Goal: Task Accomplishment & Management: Use online tool/utility

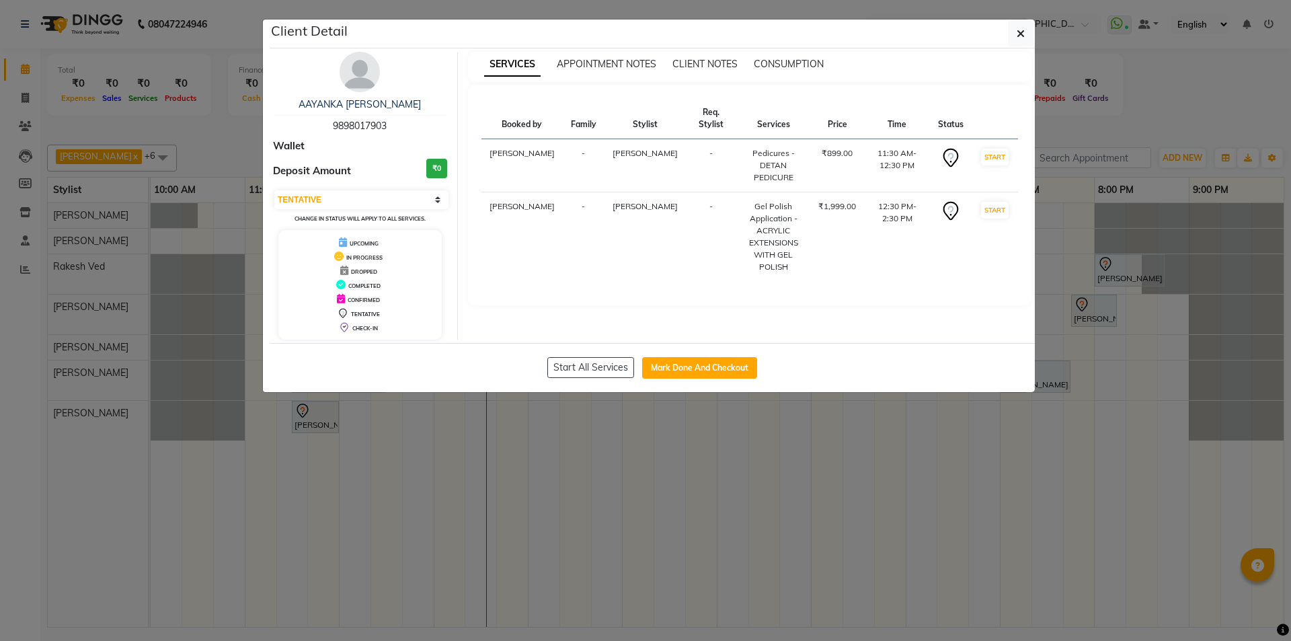
select select "7"
click at [390, 479] on ngb-modal-window "Client Detail AAYANKA GANGULI 9898017903 Wallet Deposit Amount ₹0 Select IN SER…" at bounding box center [645, 320] width 1291 height 641
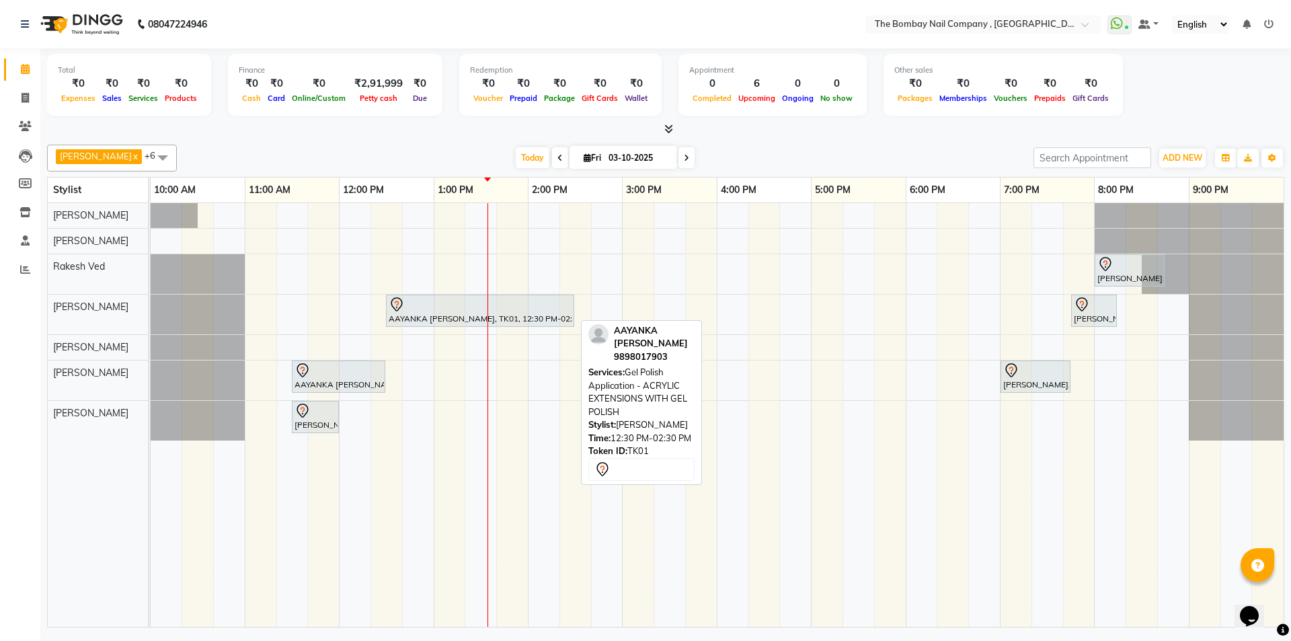
click at [434, 314] on div "AAYANKA [PERSON_NAME], TK01, 12:30 PM-02:30 PM, Gel Polish Application - ACRYLI…" at bounding box center [480, 311] width 186 height 28
select select "7"
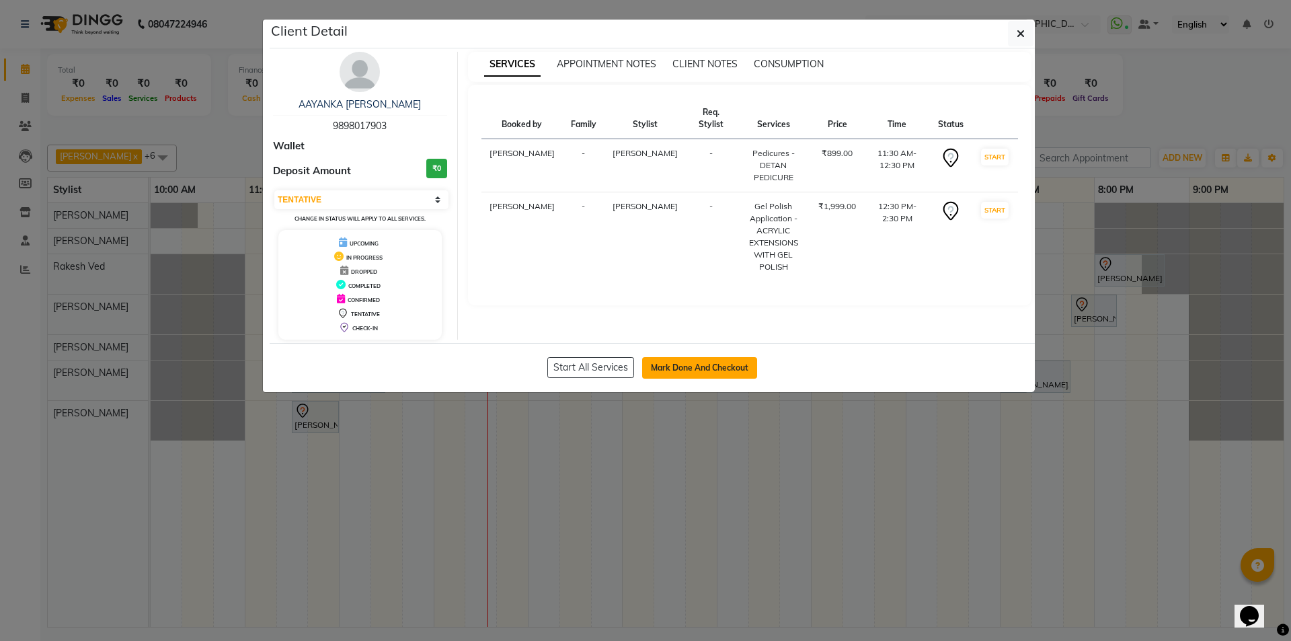
click at [708, 368] on button "Mark Done And Checkout" at bounding box center [699, 368] width 115 height 22
select select "7684"
select select "service"
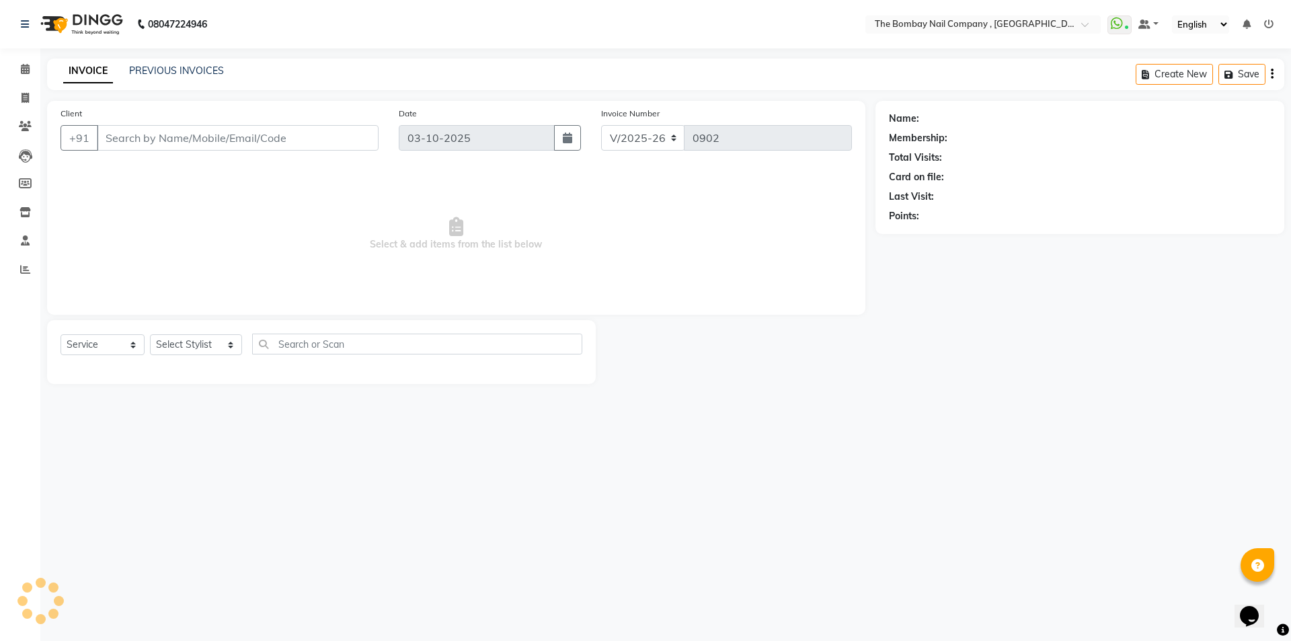
type input "98******03"
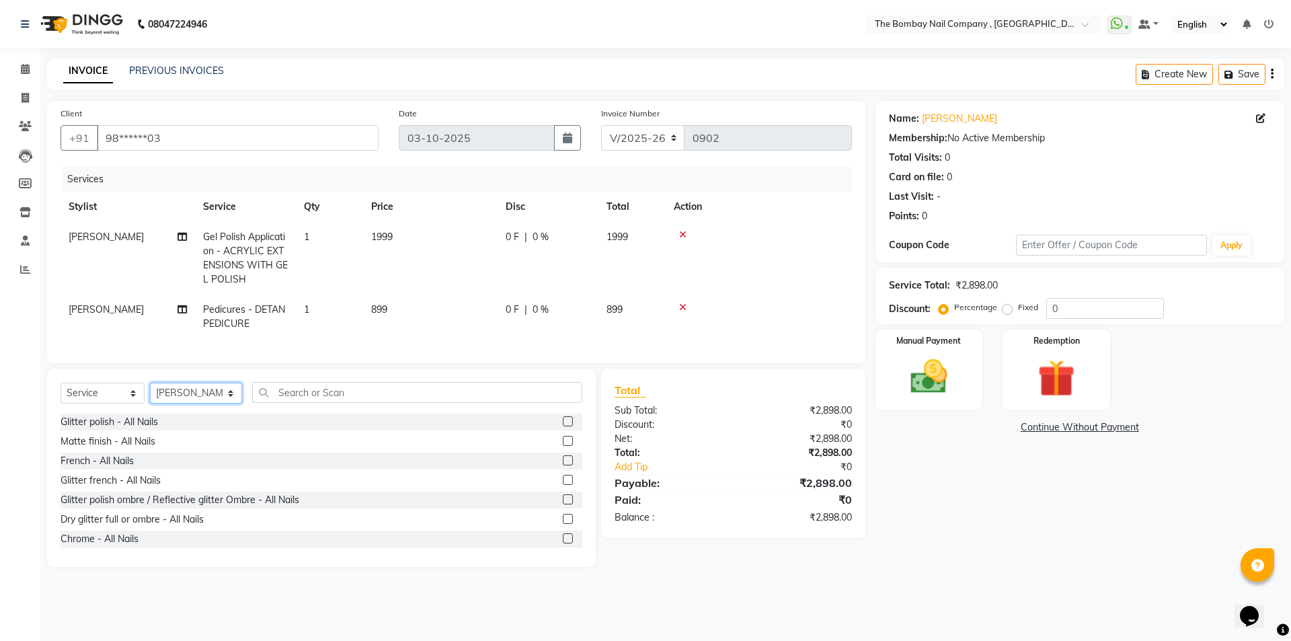
click at [223, 404] on select "Select Stylist BNC Ahmedabad Harsh Kalyani Krishna Zala Manesh Maulika Parth So…" at bounding box center [196, 393] width 92 height 21
select select "81634"
click at [150, 393] on select "Select Stylist BNC Ahmedabad Harsh Kalyani Krishna Zala Manesh Maulika Parth So…" at bounding box center [196, 393] width 92 height 21
click at [358, 401] on input "text" at bounding box center [417, 392] width 331 height 21
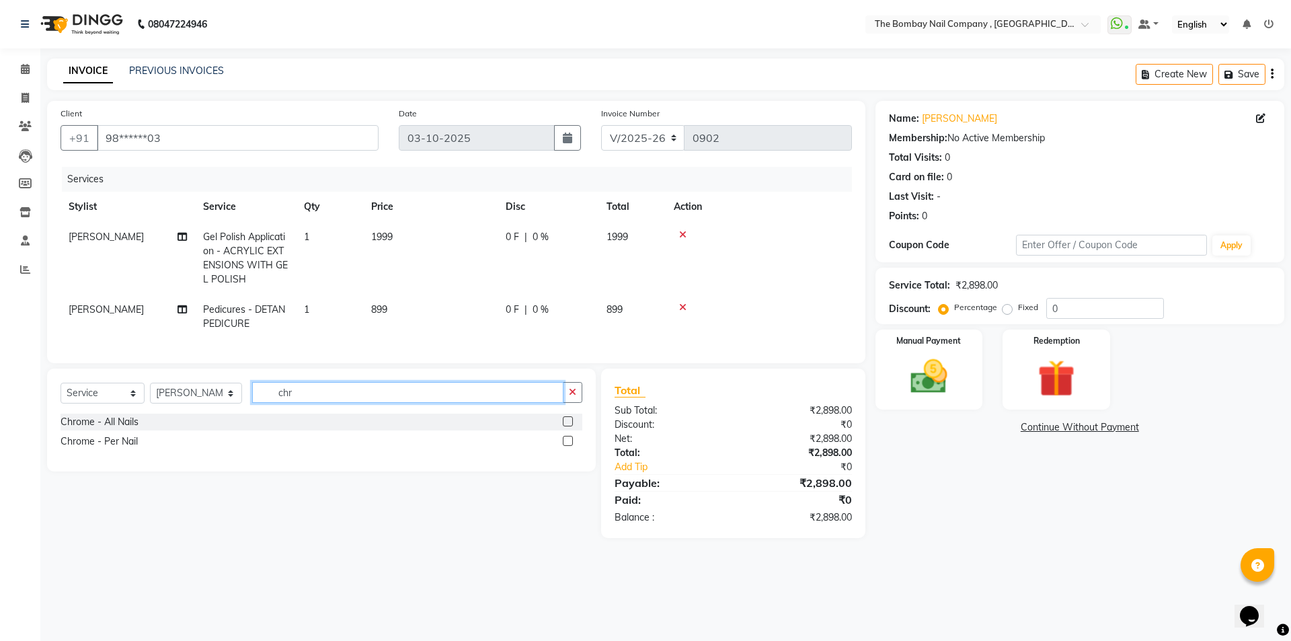
type input "chr"
click at [568, 426] on label at bounding box center [568, 421] width 10 height 10
click at [568, 426] on input "checkbox" at bounding box center [567, 422] width 9 height 9
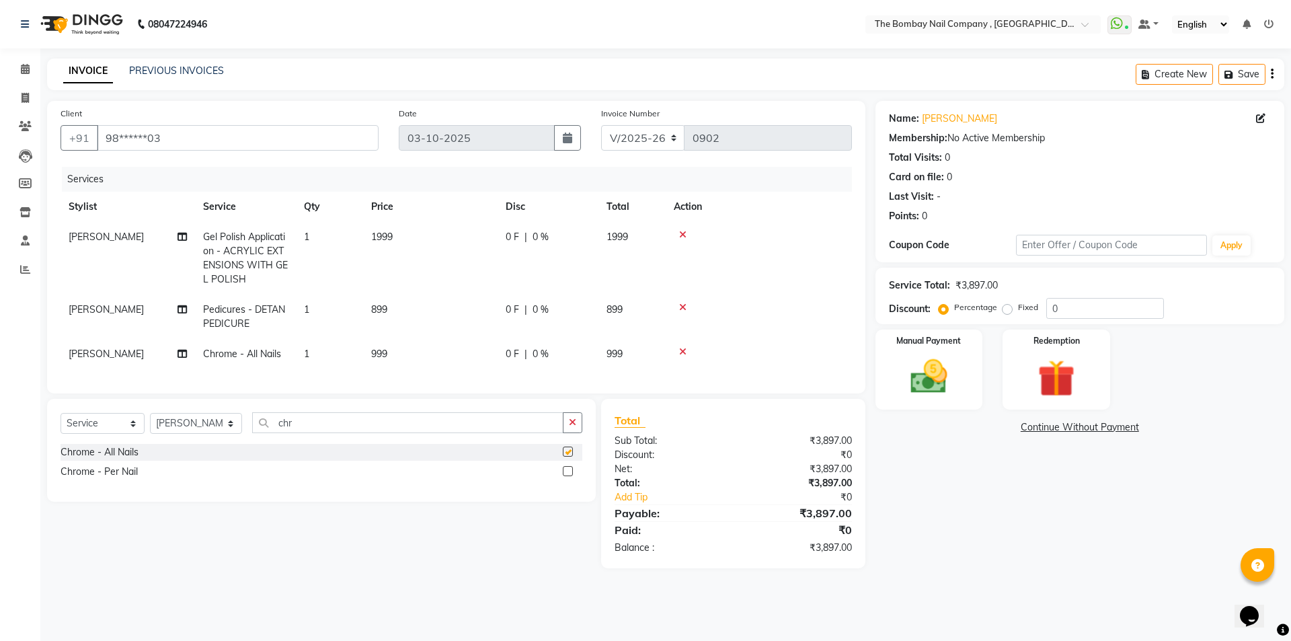
checkbox input "false"
click at [381, 431] on input "chr" at bounding box center [408, 422] width 312 height 21
type input "c"
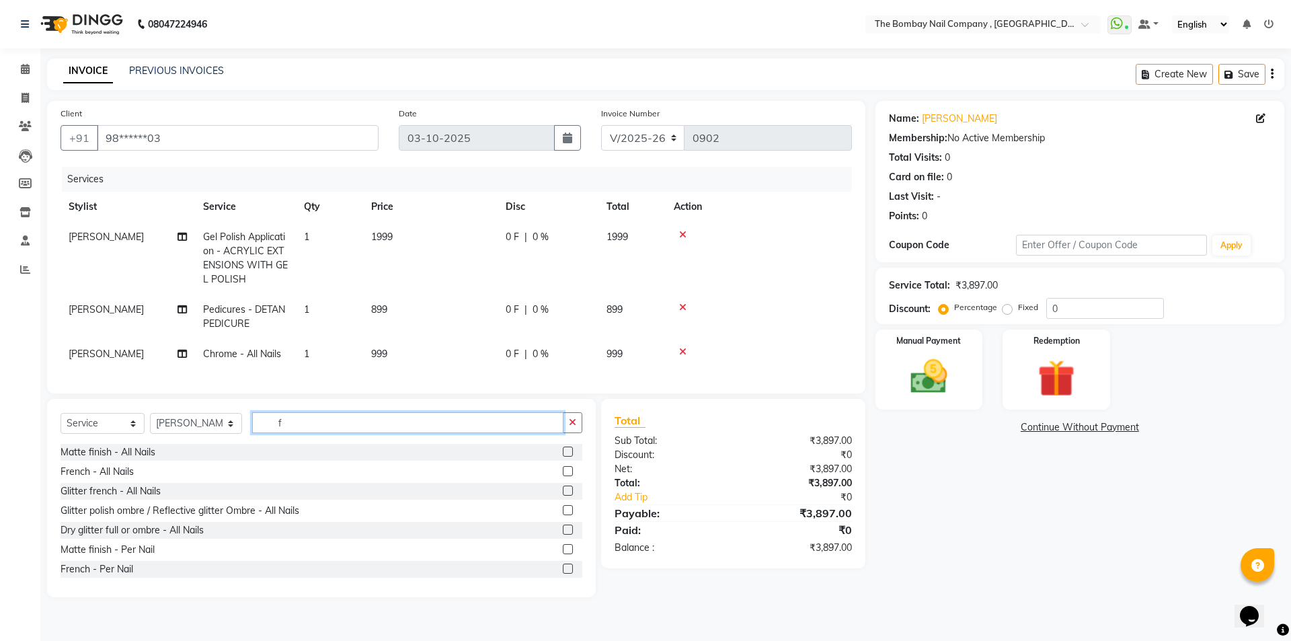
type input "f"
click at [563, 476] on label at bounding box center [568, 471] width 10 height 10
click at [563, 476] on input "checkbox" at bounding box center [567, 471] width 9 height 9
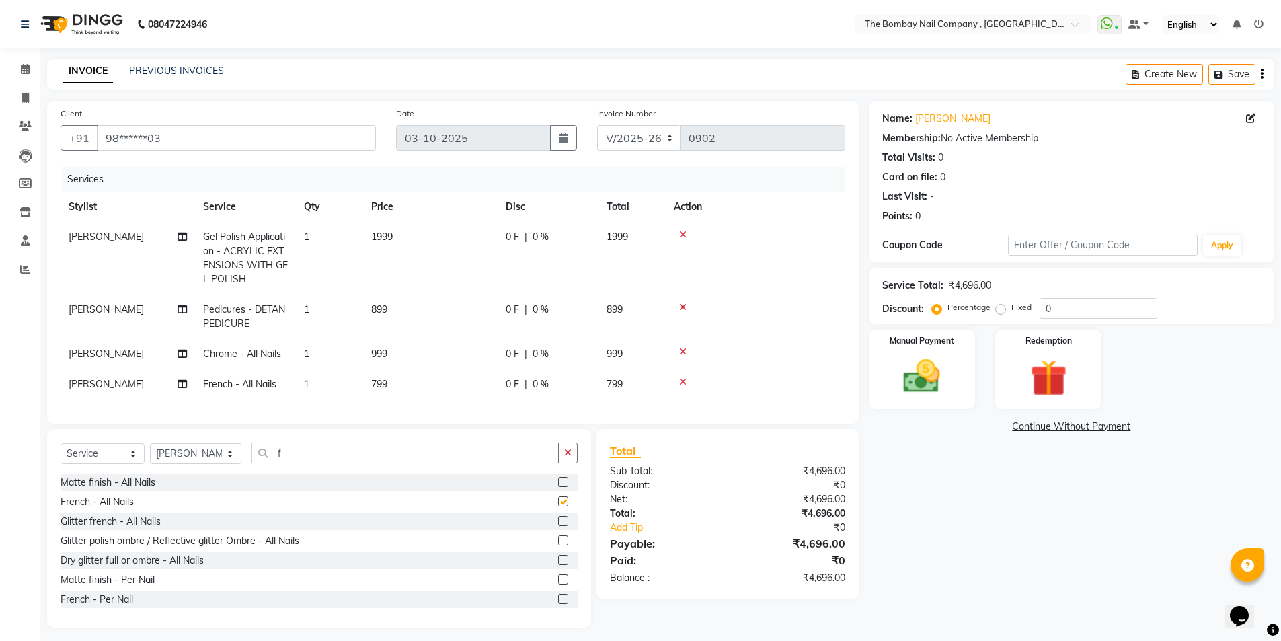
checkbox input "false"
click at [27, 72] on icon at bounding box center [25, 69] width 9 height 10
click at [24, 102] on icon at bounding box center [25, 98] width 7 height 10
click at [509, 235] on span "0 F" at bounding box center [512, 237] width 13 height 14
select select "81634"
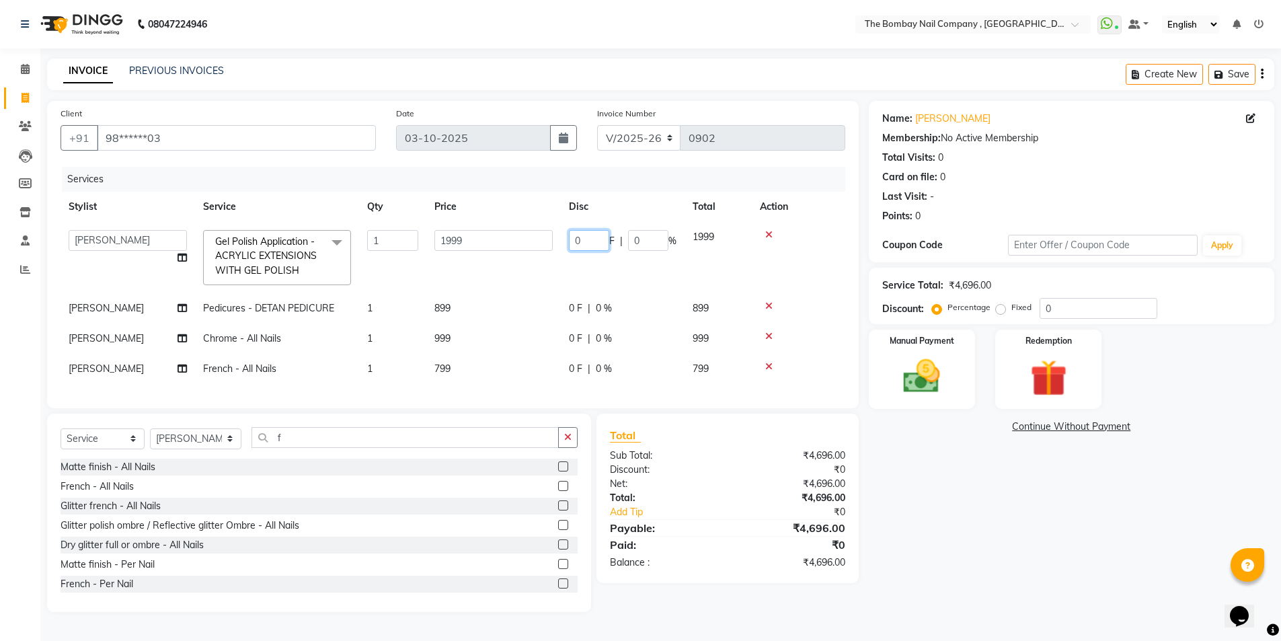
click at [584, 242] on input "0" at bounding box center [589, 240] width 40 height 21
type input "500"
click at [804, 268] on td at bounding box center [798, 257] width 93 height 71
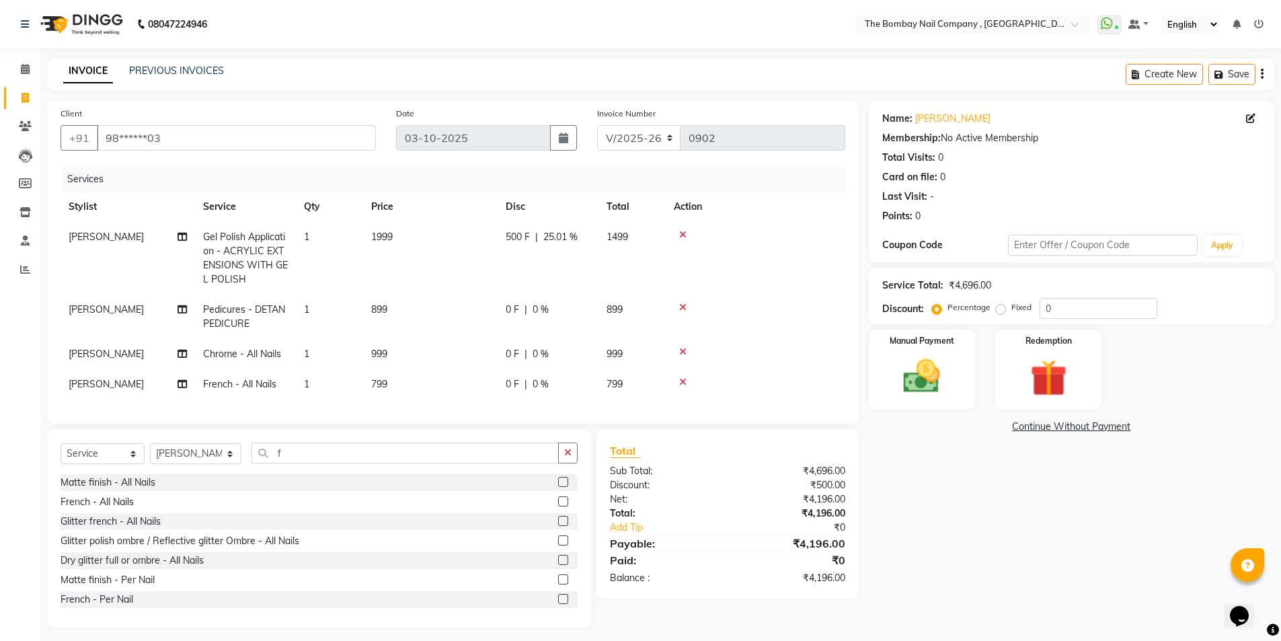
click at [684, 309] on icon at bounding box center [682, 307] width 7 height 9
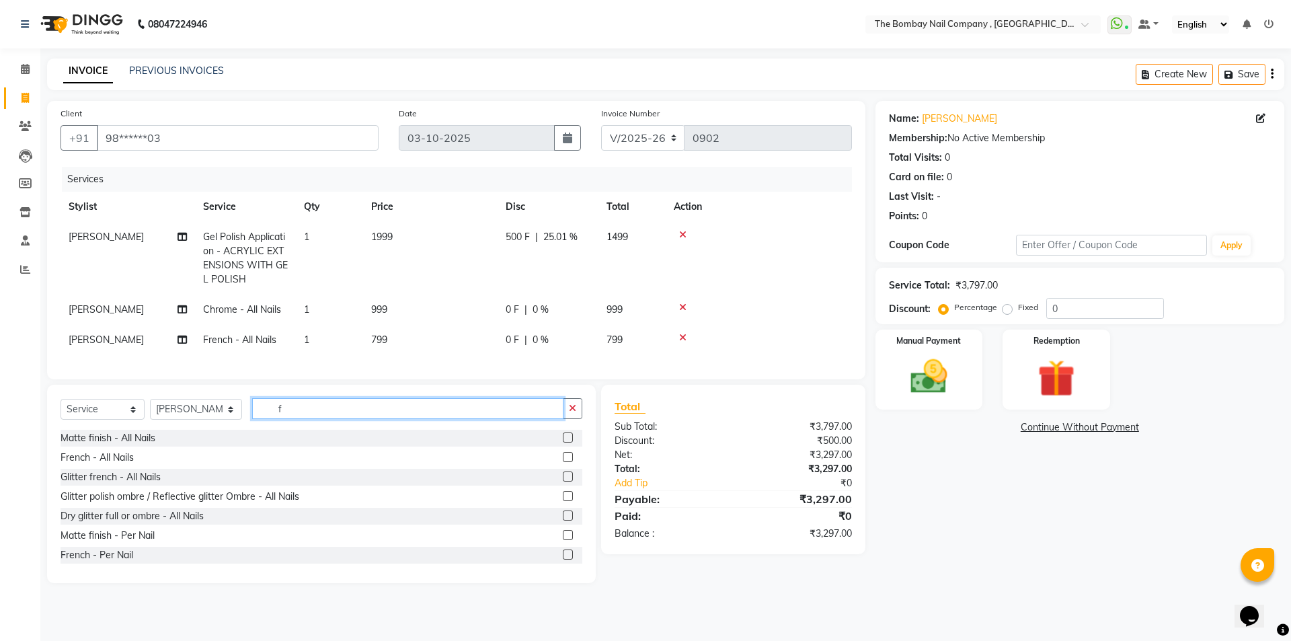
click at [330, 418] on input "f" at bounding box center [408, 408] width 312 height 21
type input "ba"
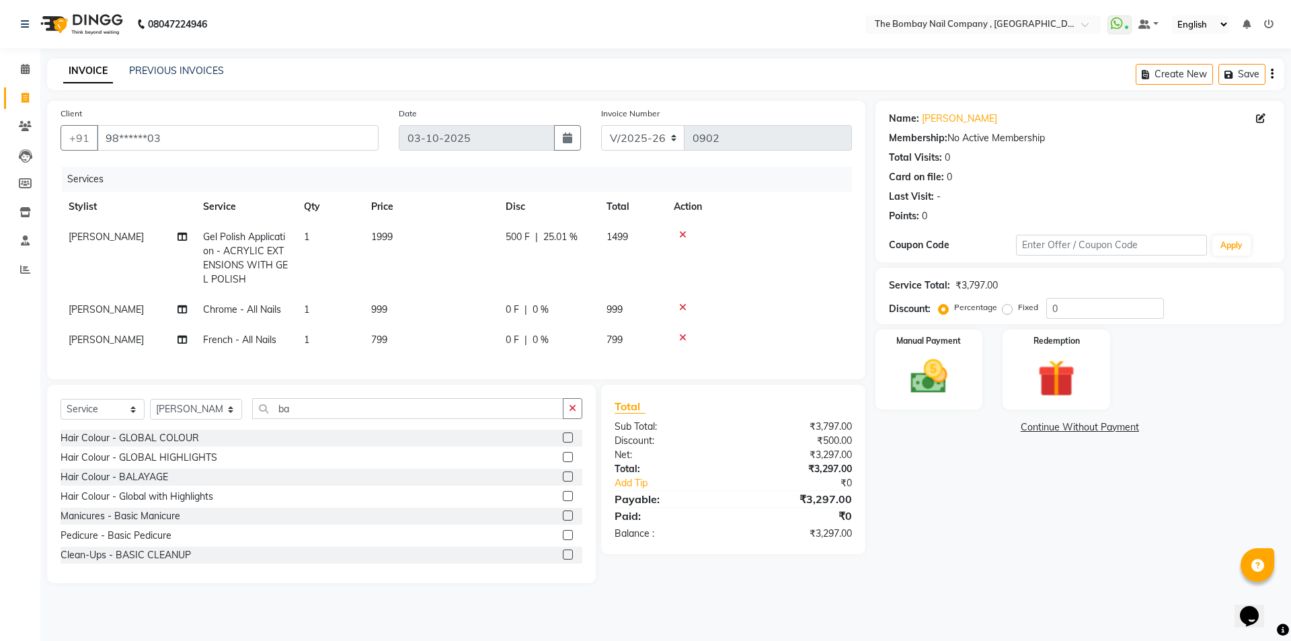
click at [563, 540] on label at bounding box center [568, 535] width 10 height 10
click at [563, 540] on input "checkbox" at bounding box center [567, 535] width 9 height 9
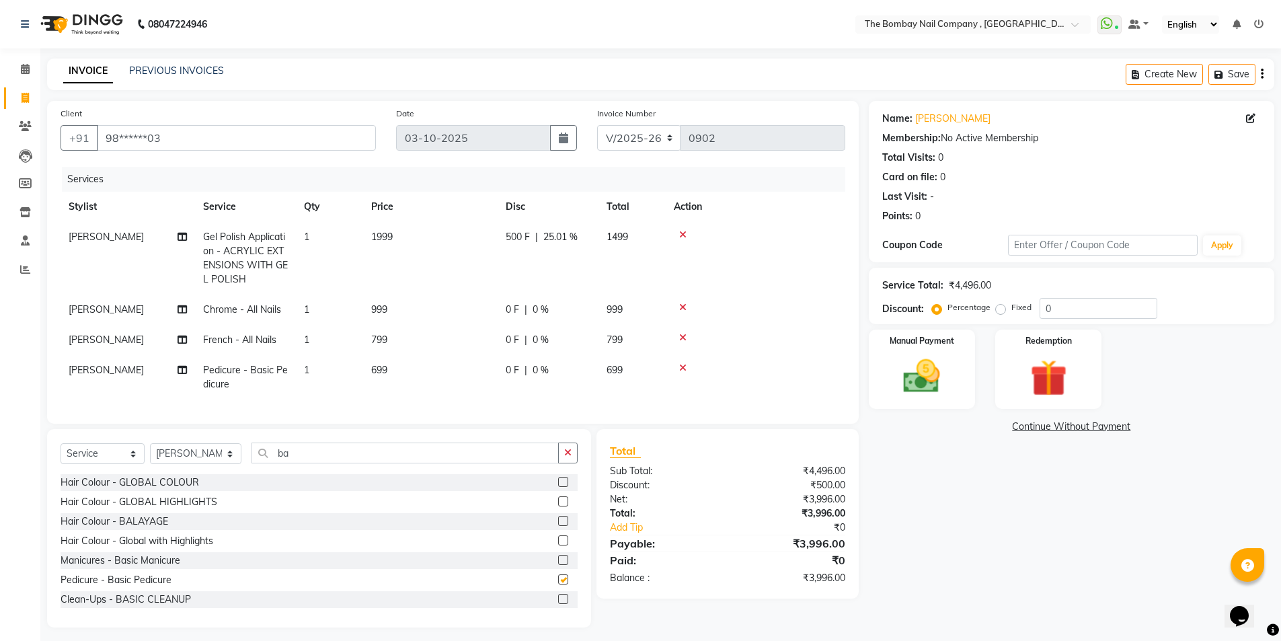
checkbox input "false"
click at [87, 375] on td "[PERSON_NAME]" at bounding box center [128, 377] width 135 height 44
select select "81634"
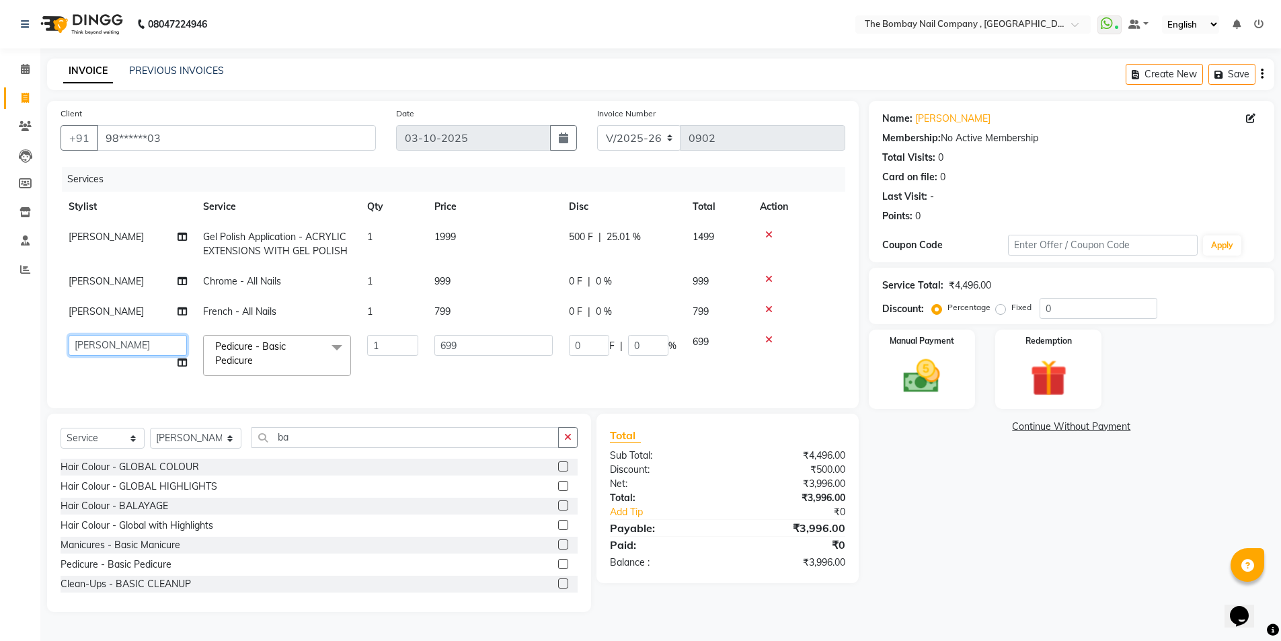
click at [127, 345] on select "BNC Ahmedabad Harsh Kalyani Krishna Zala Manesh Maulika Parth Soni Rakesh Ved R…" at bounding box center [128, 345] width 118 height 21
select select "90049"
click at [812, 356] on td at bounding box center [798, 355] width 93 height 57
click at [913, 350] on div "Manual Payment" at bounding box center [921, 369] width 111 height 83
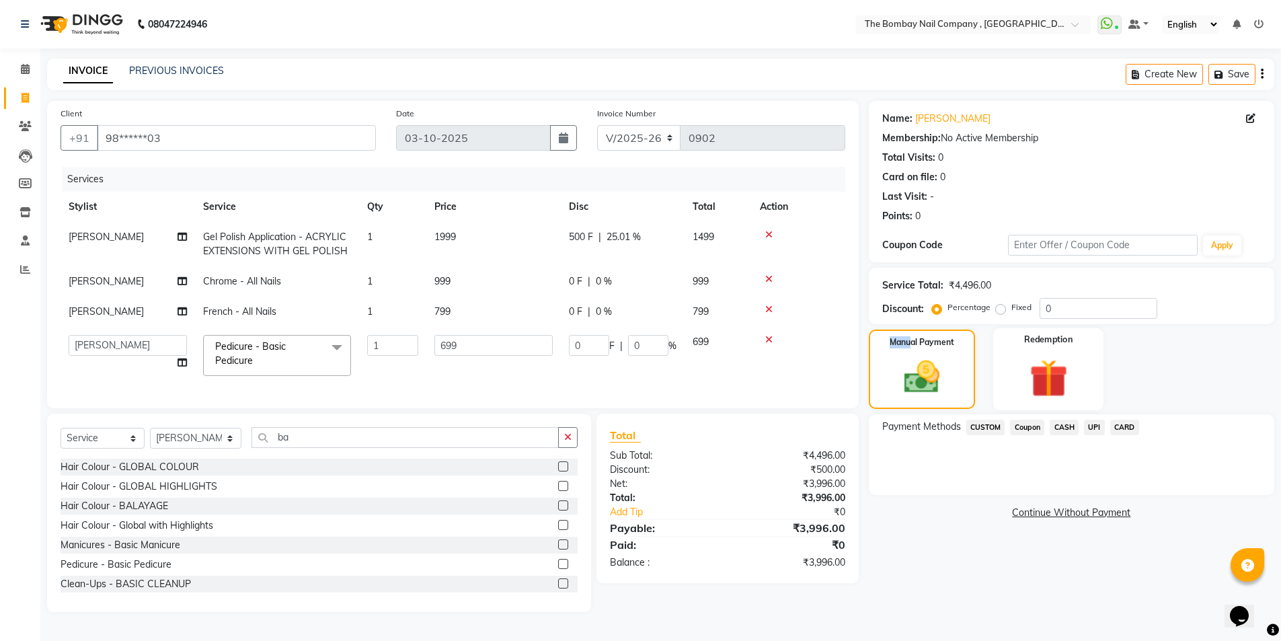
click at [1028, 372] on img at bounding box center [1049, 378] width 62 height 48
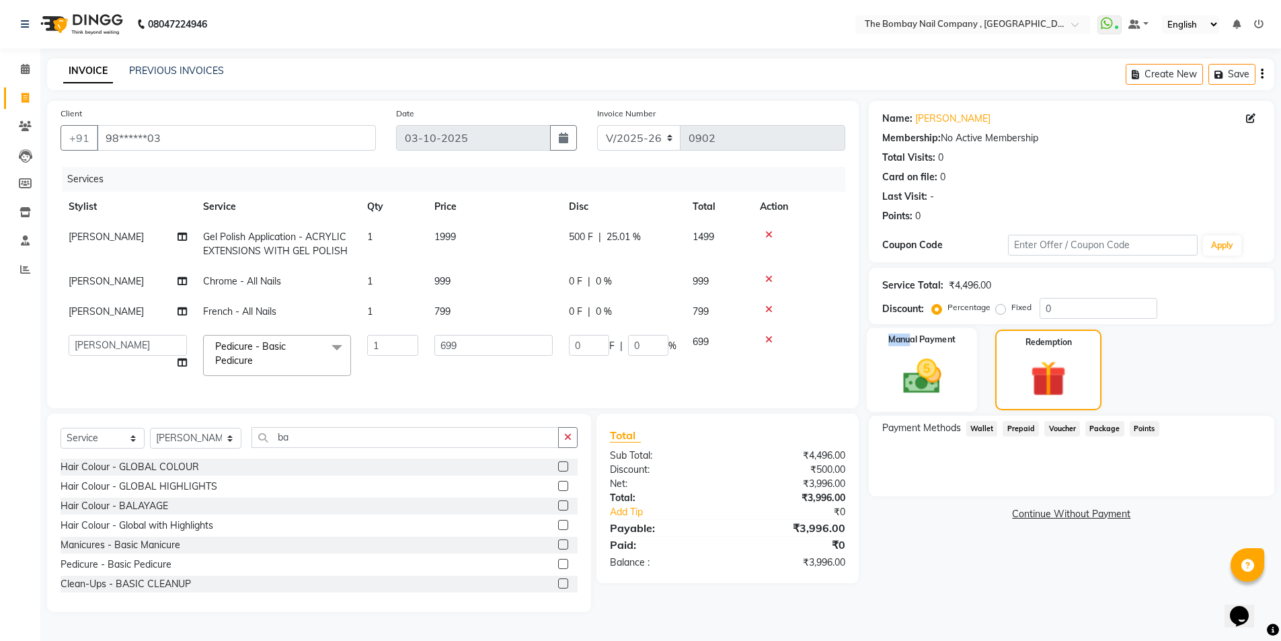
click at [917, 380] on img at bounding box center [922, 376] width 62 height 44
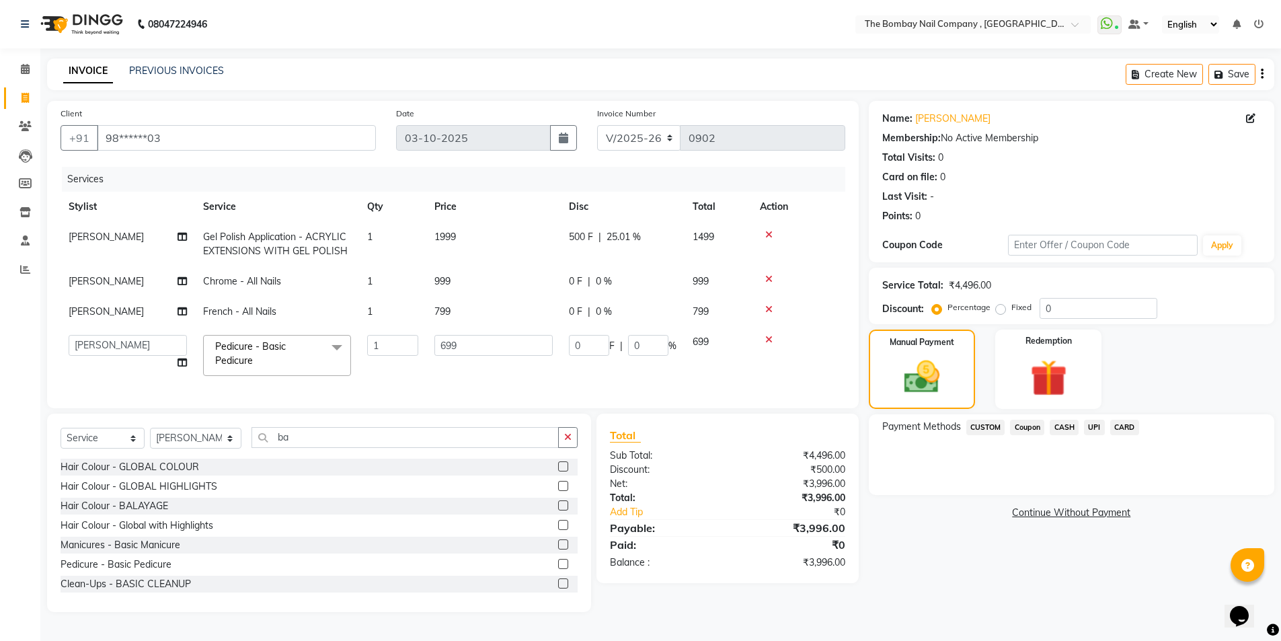
click at [1123, 427] on span "CARD" at bounding box center [1124, 427] width 29 height 15
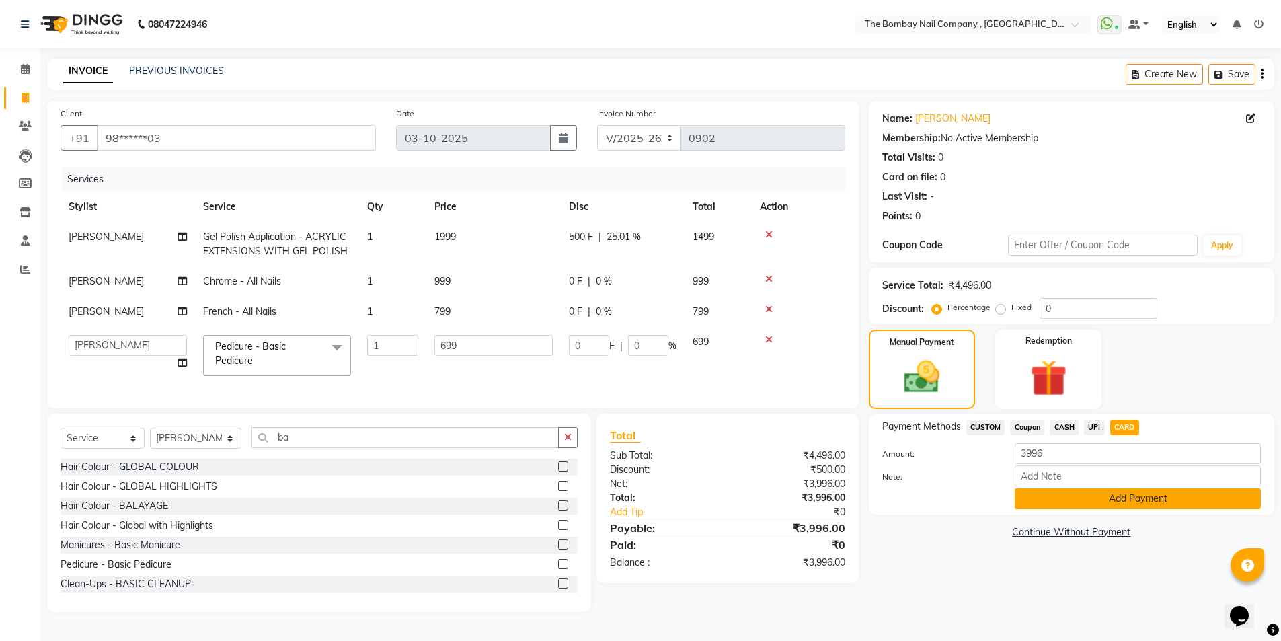
click at [1143, 496] on button "Add Payment" at bounding box center [1138, 498] width 246 height 21
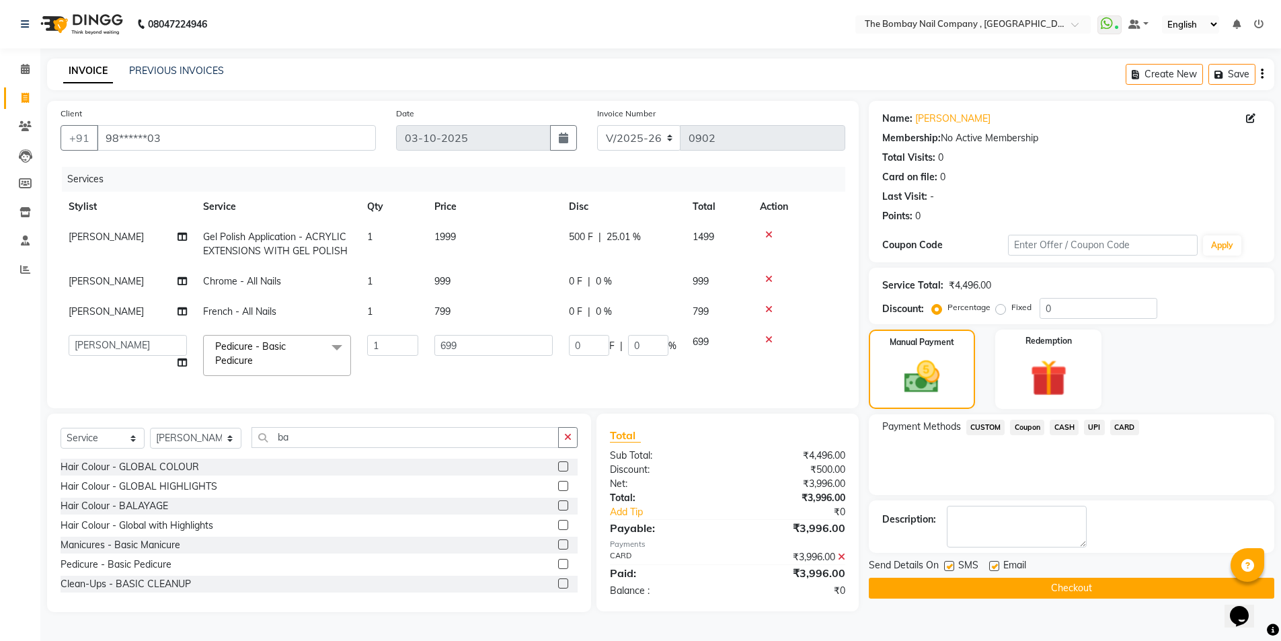
click at [1083, 586] on button "Checkout" at bounding box center [1072, 588] width 406 height 21
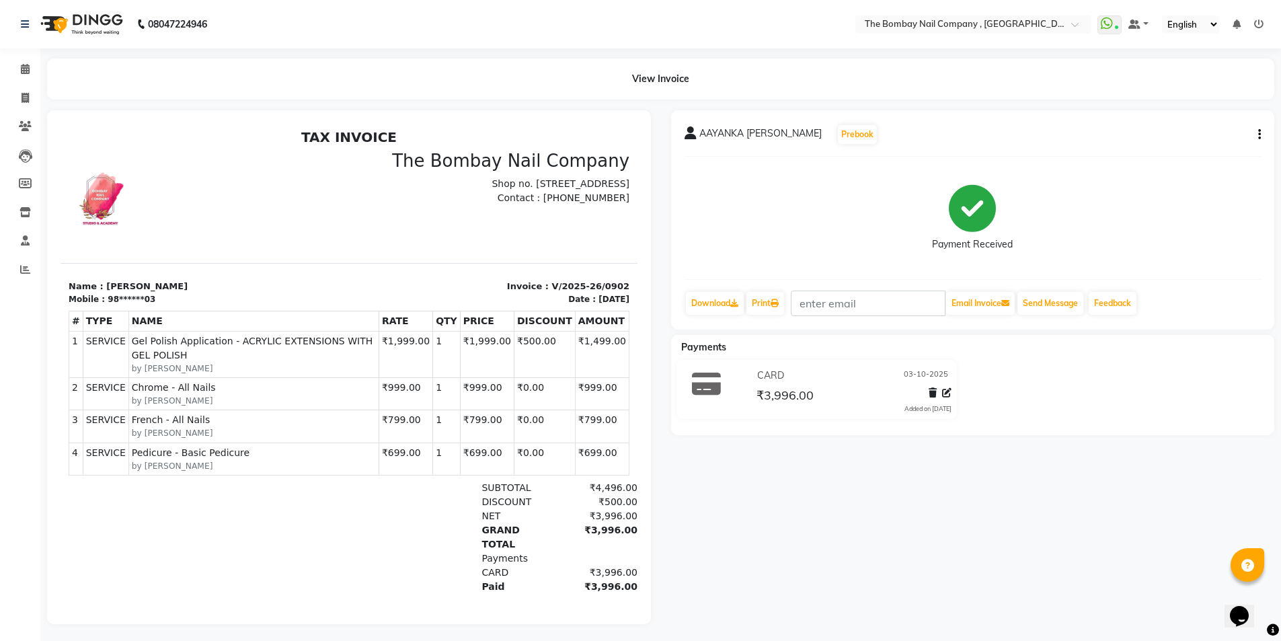
click at [100, 32] on img at bounding box center [80, 24] width 92 height 38
